Goal: Check status

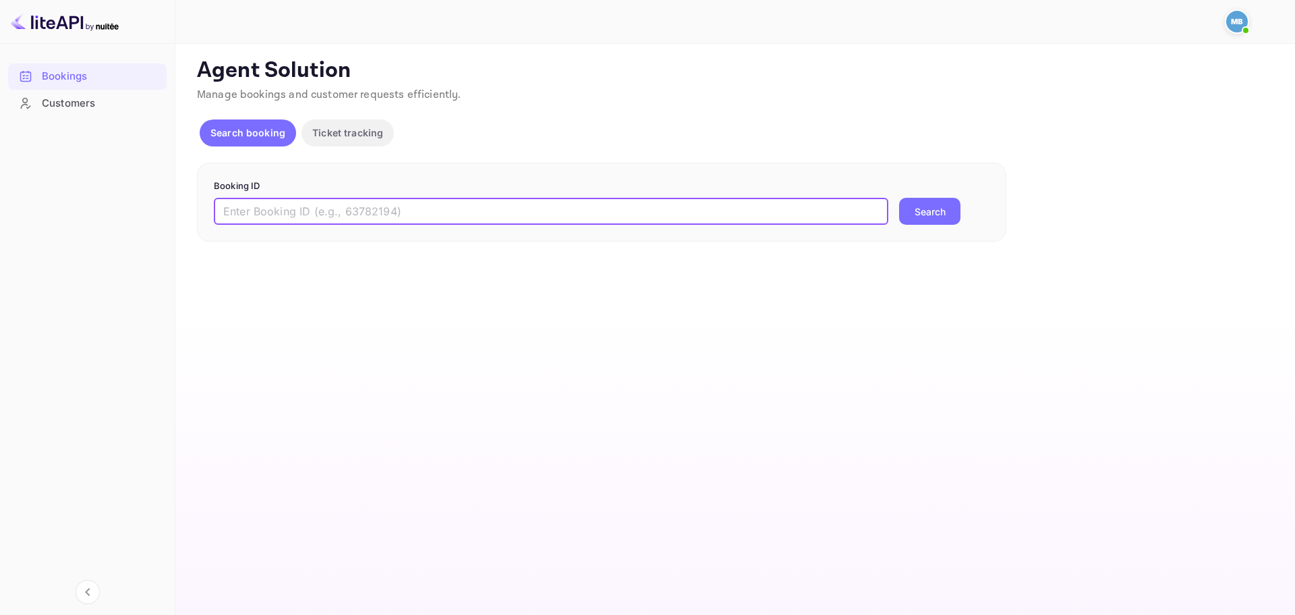
click at [695, 210] on input "text" at bounding box center [551, 211] width 675 height 27
paste input "Dear Revolut, We would like to inform you that the booking has been cancelled f…"
type input "Dear Revolut, We would like to inform you that the booking has been cancelled f…"
click at [555, 214] on input "text" at bounding box center [551, 211] width 675 height 27
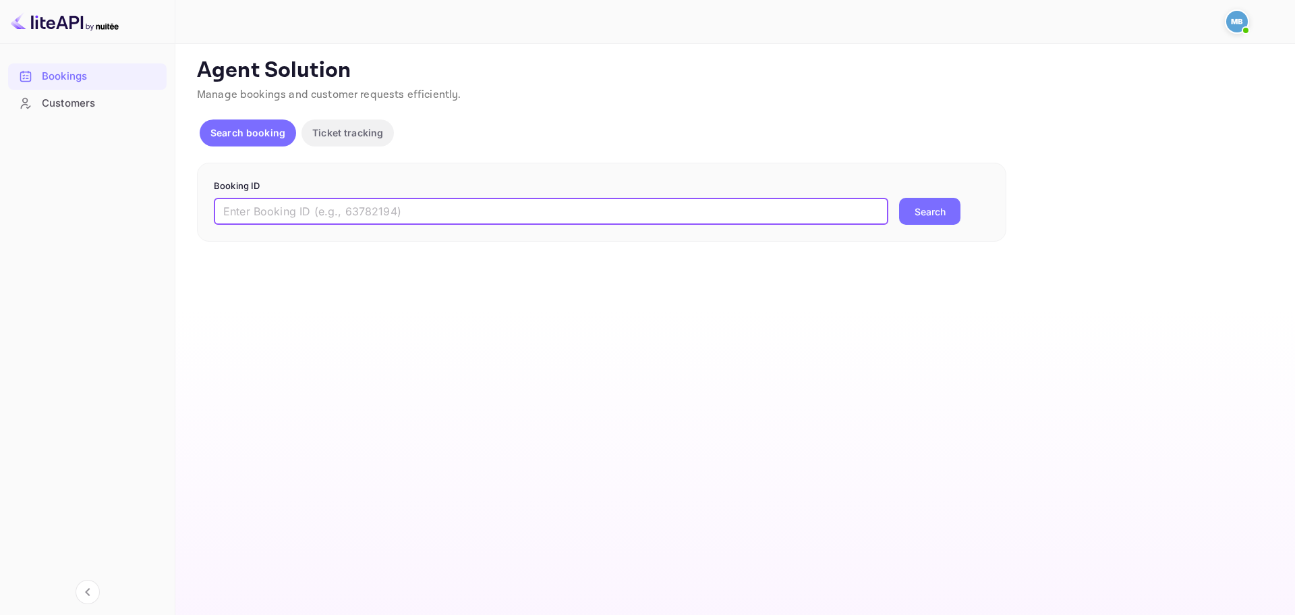
click at [555, 214] on input "text" at bounding box center [551, 211] width 675 height 27
paste input "8793704"
type input "8793704"
click at [929, 217] on button "Search" at bounding box center [929, 211] width 61 height 27
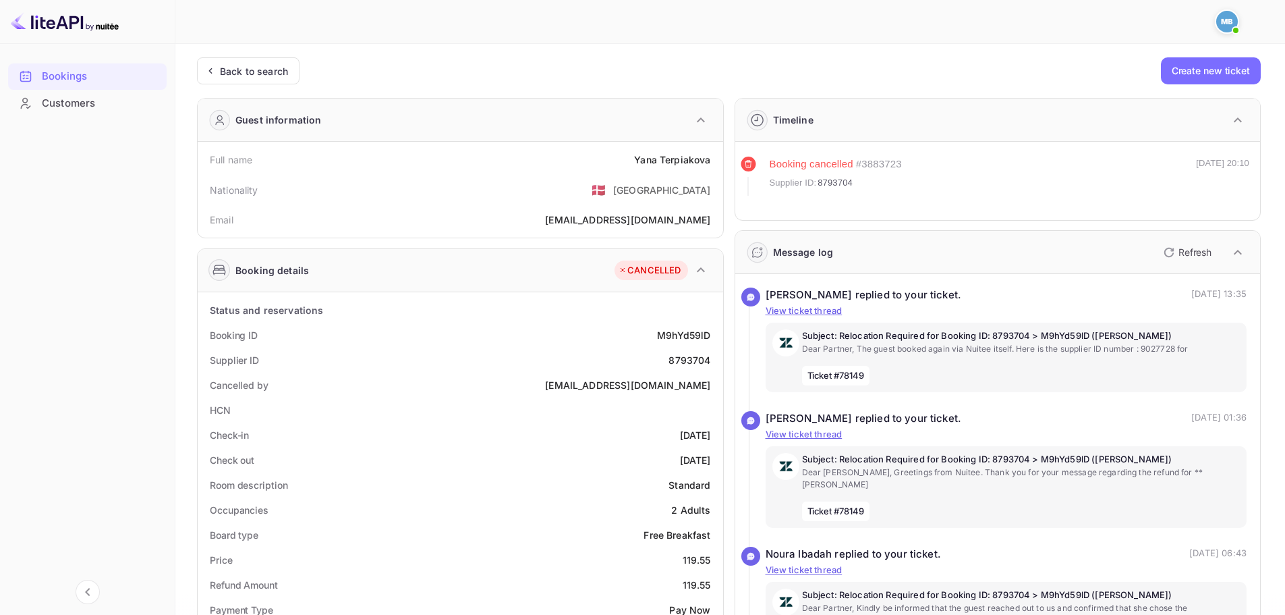
click at [1182, 254] on p "Refresh" at bounding box center [1195, 252] width 33 height 14
click at [1169, 252] on icon "button" at bounding box center [1169, 252] width 16 height 16
click at [1170, 258] on icon "button" at bounding box center [1169, 252] width 16 height 16
